Goal: Task Accomplishment & Management: Use online tool/utility

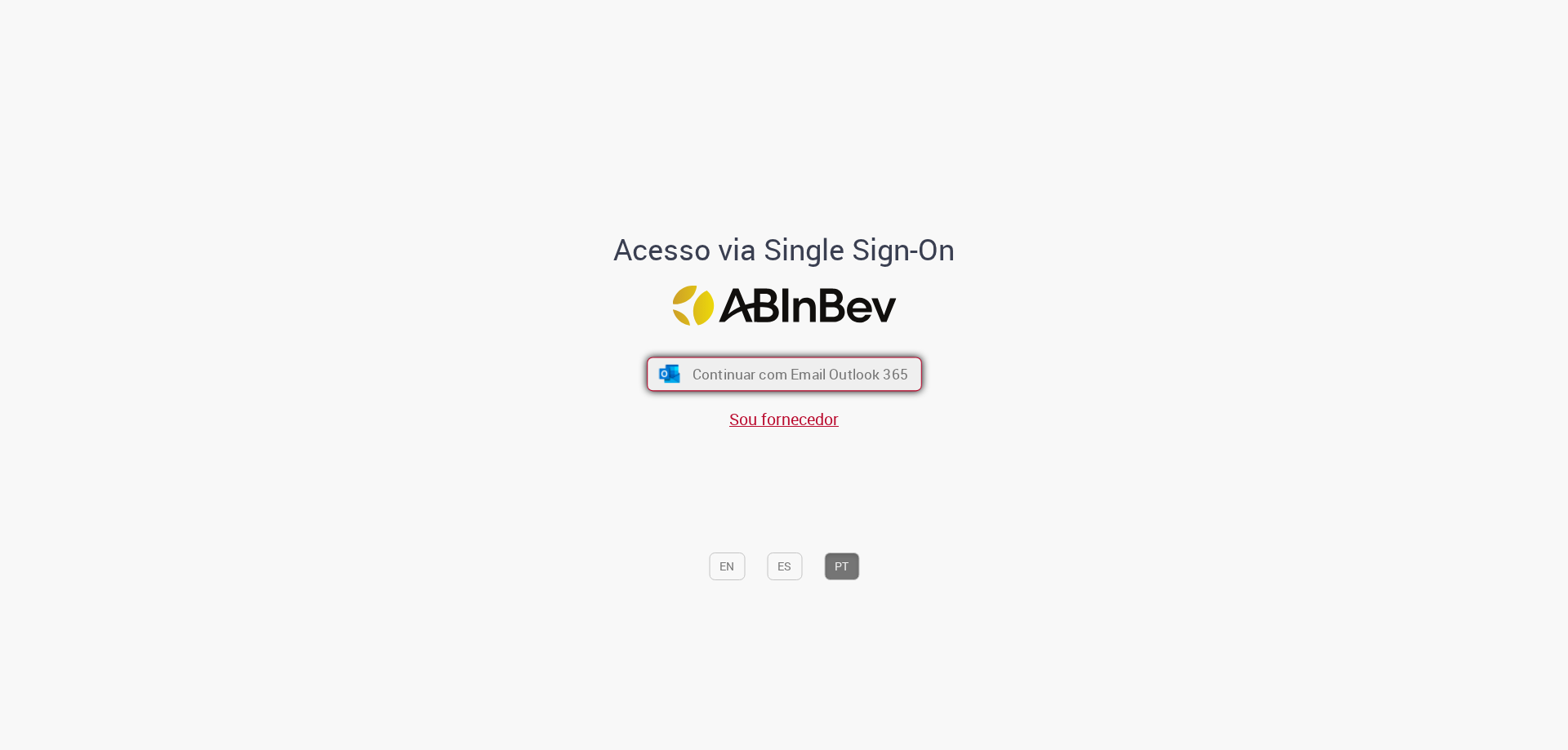
click at [901, 378] on button "Continuar com Email Outlook 365" at bounding box center [784, 374] width 275 height 34
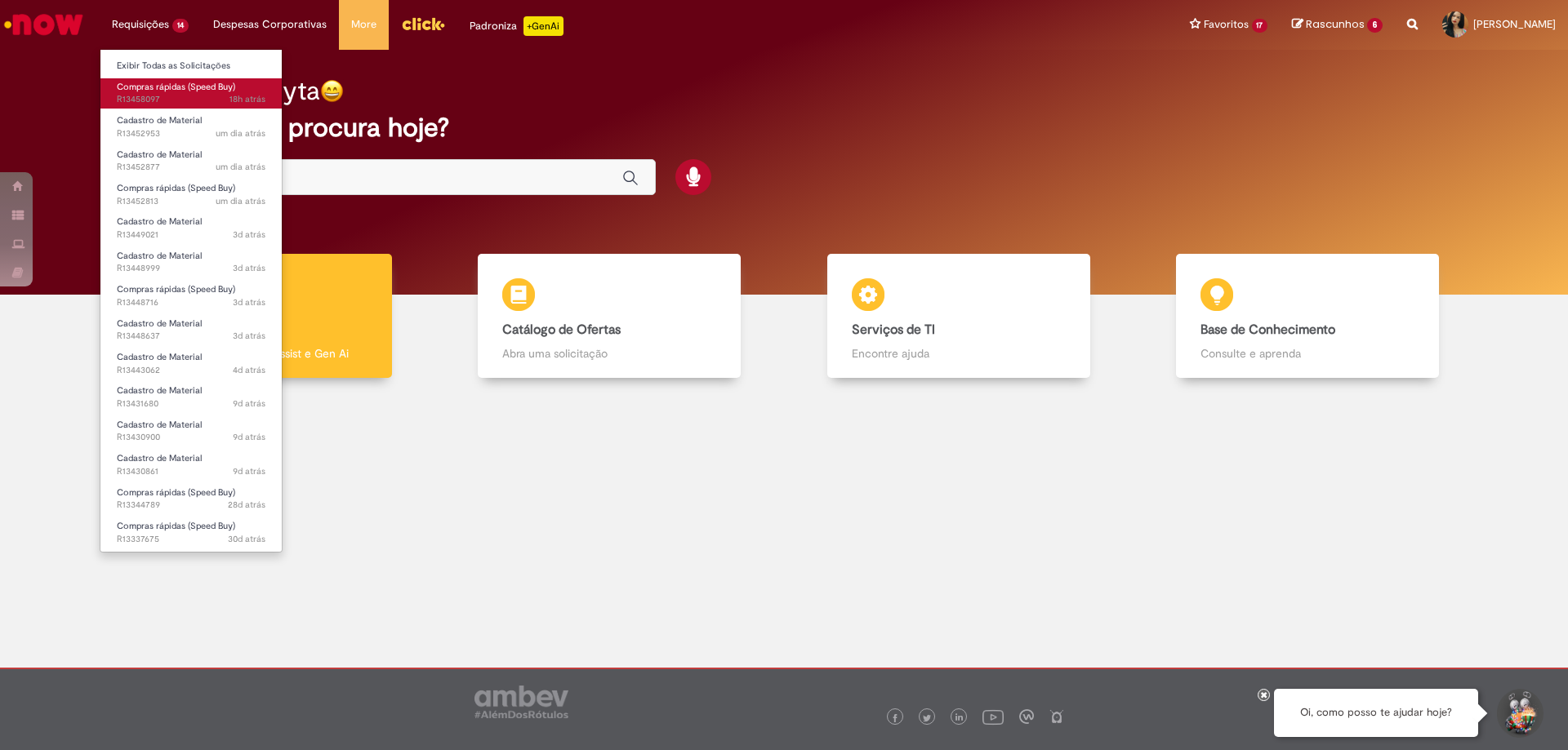
click at [175, 82] on span "Compras rápidas (Speed Buy)" at bounding box center [176, 87] width 119 height 13
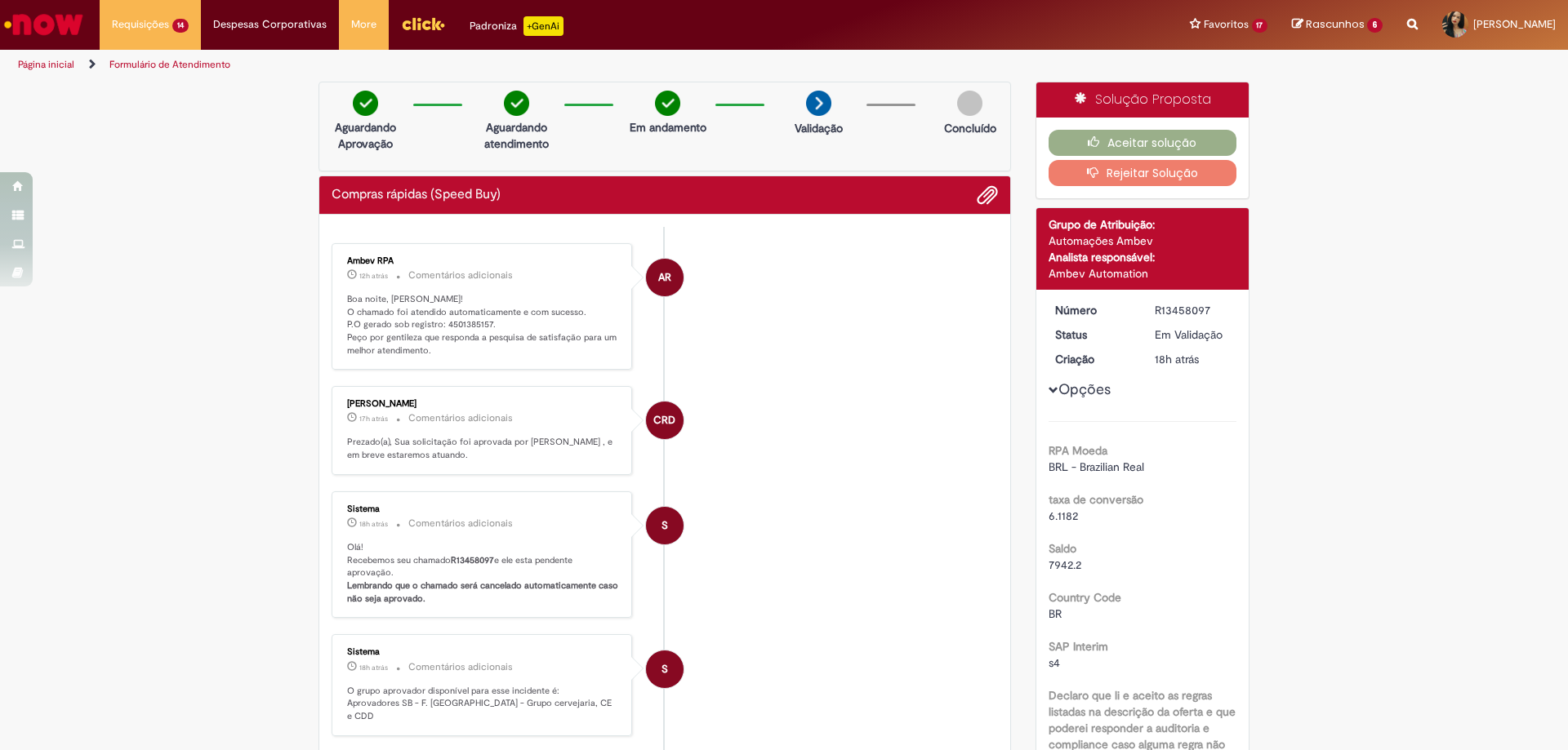
click at [481, 324] on p "Boa noite, Talyta! O chamado foi atendido automaticamente e com sucesso. P.O ge…" at bounding box center [483, 325] width 272 height 65
drag, startPoint x: 483, startPoint y: 324, endPoint x: 438, endPoint y: 319, distance: 45.3
click at [438, 319] on p "Boa noite, Talyta! O chamado foi atendido automaticamente e com sucesso. P.O ge…" at bounding box center [483, 325] width 272 height 65
copy p "4501385157"
